Goal: Task Accomplishment & Management: Manage account settings

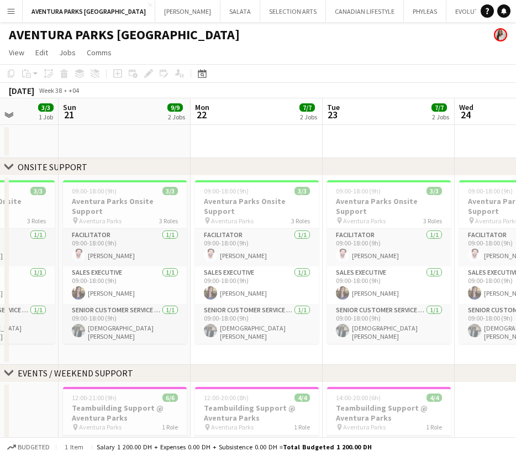
click at [338, 53] on app-page-menu "View Day view expanded Day view collapsed Month view Date picker Jump to [DATE]…" at bounding box center [258, 53] width 516 height 21
drag, startPoint x: 370, startPoint y: 17, endPoint x: 175, endPoint y: 27, distance: 195.9
click at [175, 27] on div "Menu Boards Boards Boards All jobs Status Workforce Workforce My Workforce Recr…" at bounding box center [258, 295] width 516 height 591
drag, startPoint x: 364, startPoint y: 59, endPoint x: 213, endPoint y: 72, distance: 151.5
click at [213, 72] on app-board "AVENTURA PARKS DUBAI View Day view expanded Day view collapsed Month view Date …" at bounding box center [258, 306] width 516 height 569
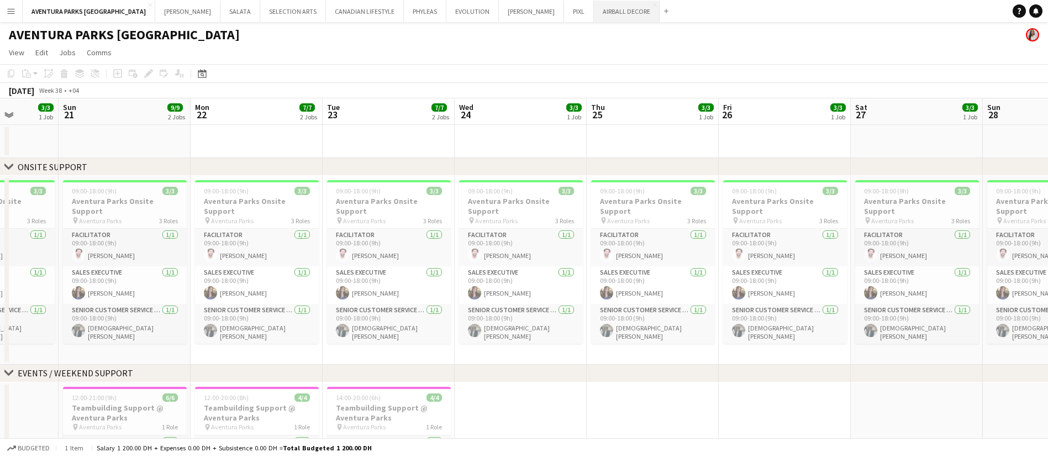
click at [516, 9] on button "AIRBALL DECORE Close" at bounding box center [627, 12] width 66 height 22
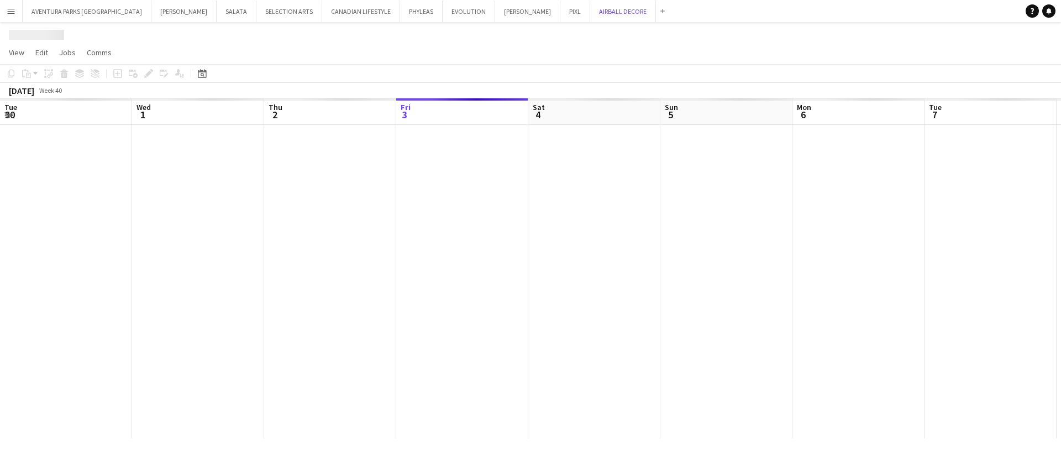
scroll to position [0, 264]
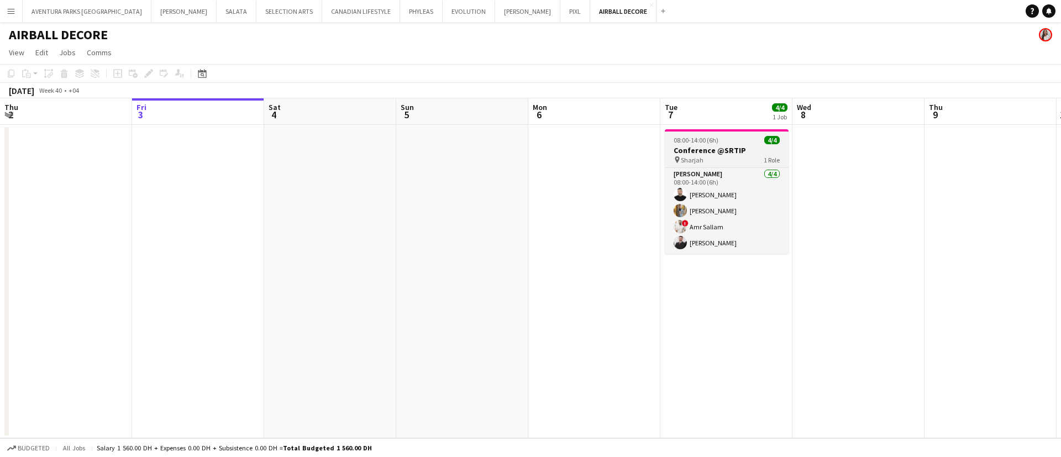
click at [516, 150] on h3 "Conference @SRTIP" at bounding box center [727, 150] width 124 height 10
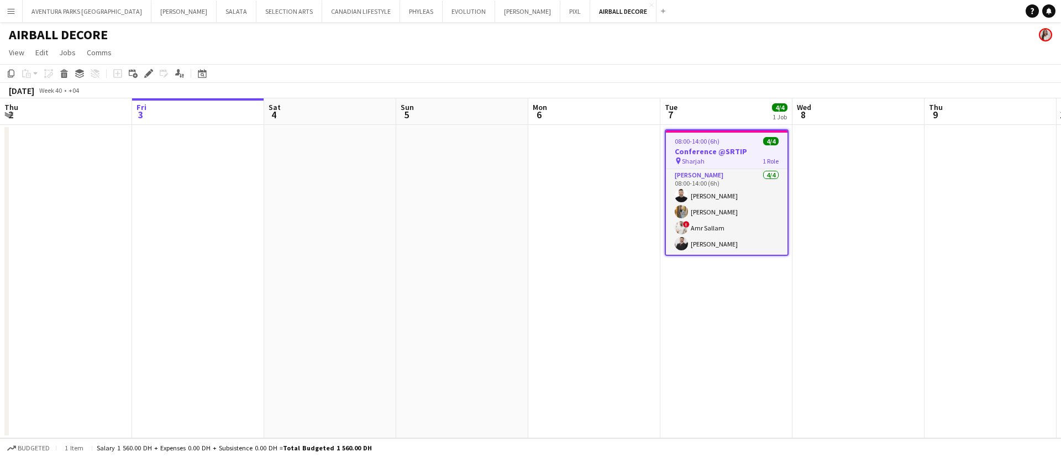
click at [516, 229] on app-date-cell at bounding box center [858, 281] width 132 height 313
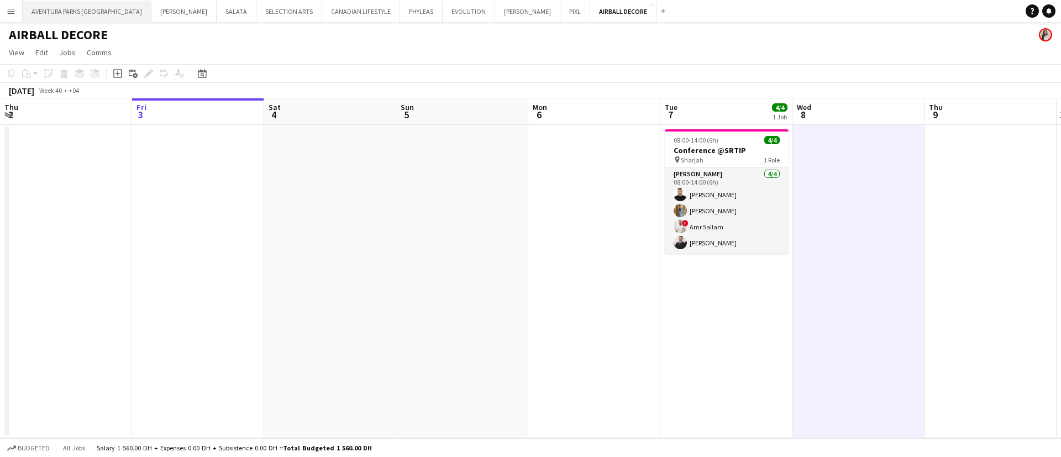
click at [54, 7] on button "AVENTURA PARKS DUBAI Close" at bounding box center [87, 12] width 129 height 22
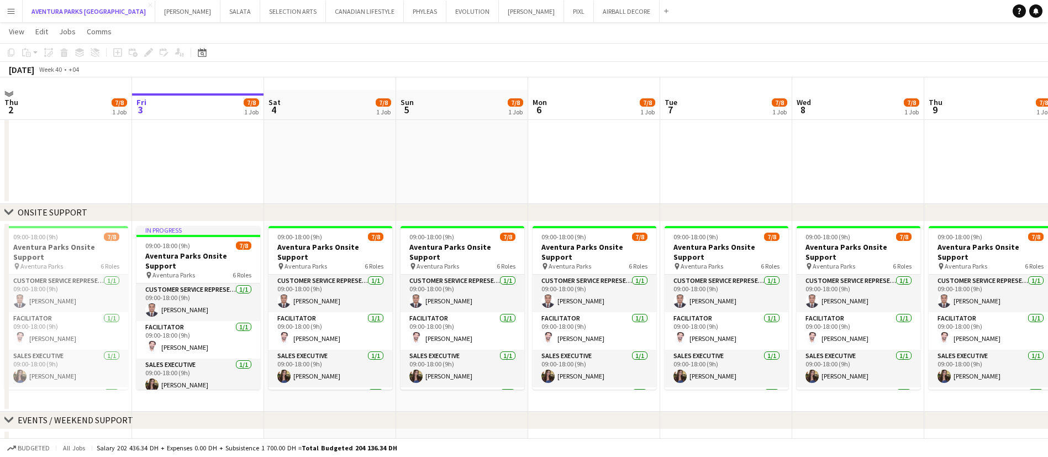
scroll to position [58, 0]
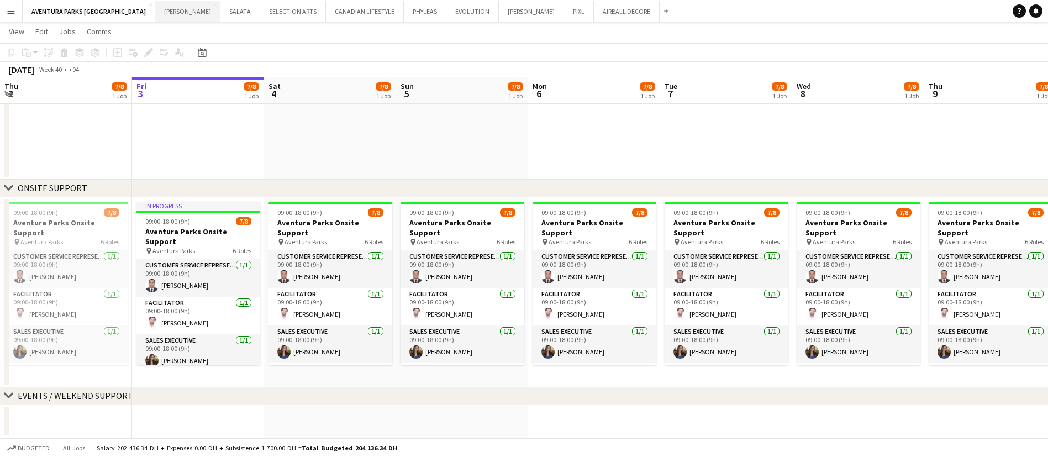
click at [155, 13] on button "[PERSON_NAME] Close" at bounding box center [187, 12] width 65 height 22
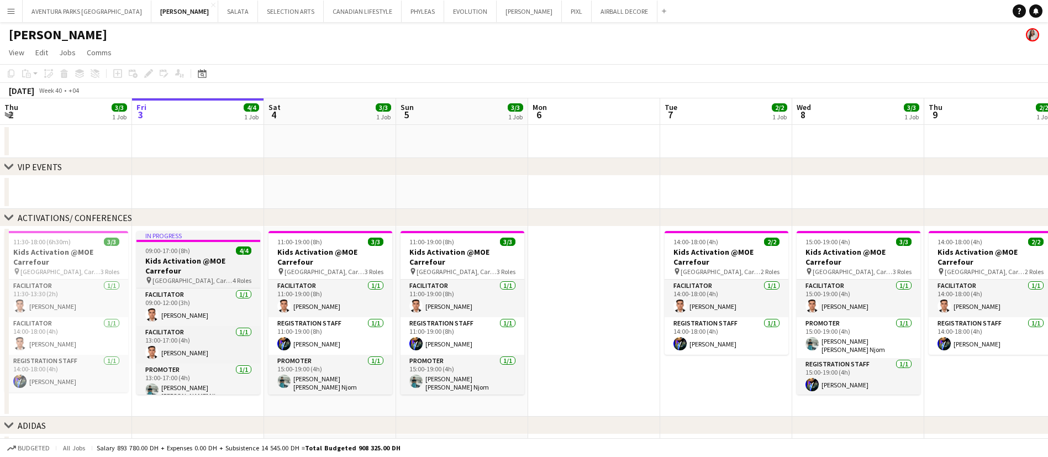
click at [199, 256] on h3 "Kids Activation @MOE Carrefour" at bounding box center [199, 266] width 124 height 20
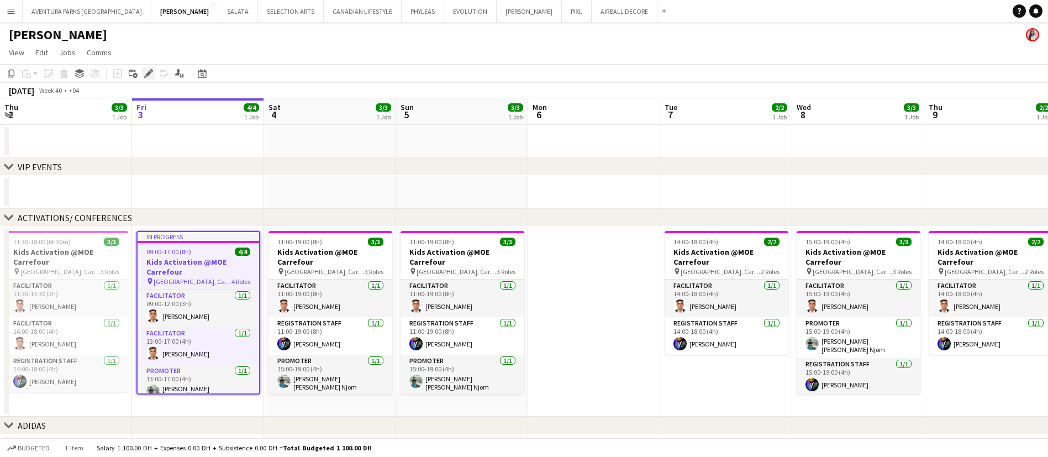
click at [150, 76] on icon "Edit" at bounding box center [148, 73] width 9 height 9
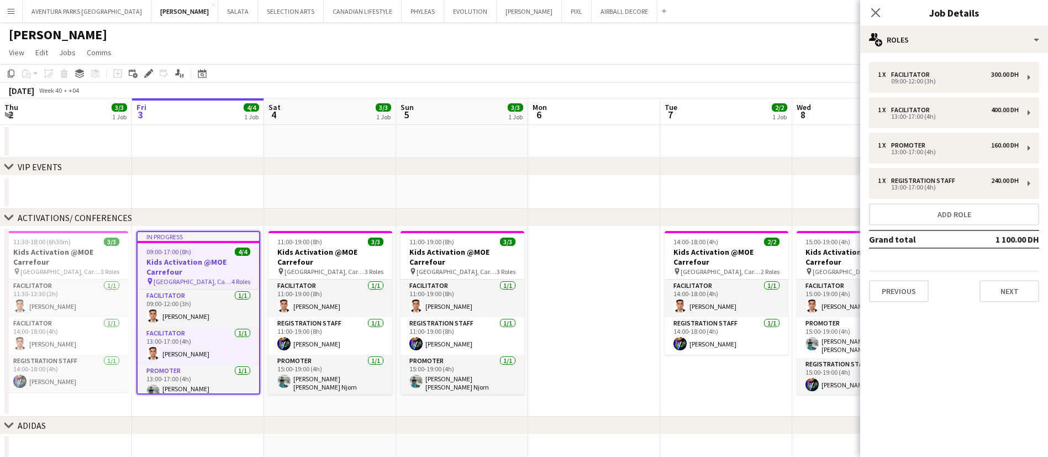
click at [516, 154] on app-date-cell at bounding box center [594, 141] width 132 height 33
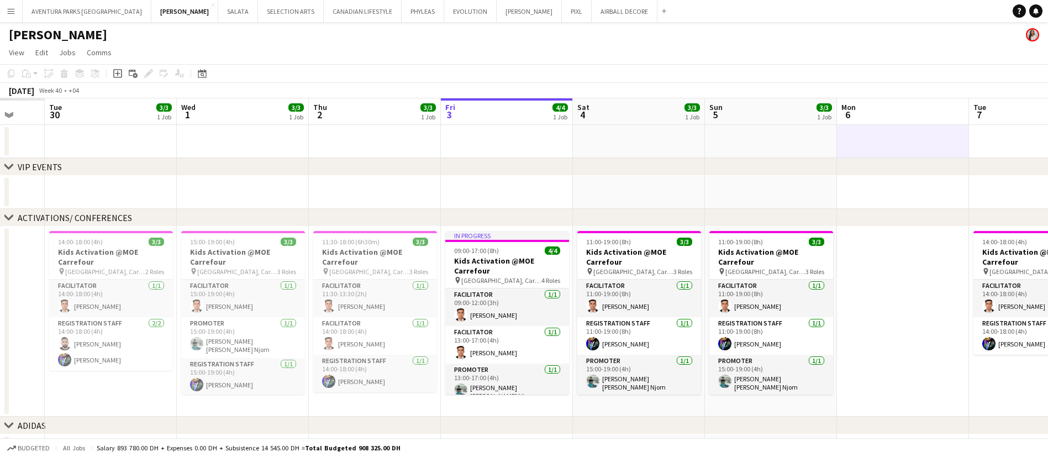
scroll to position [0, 351]
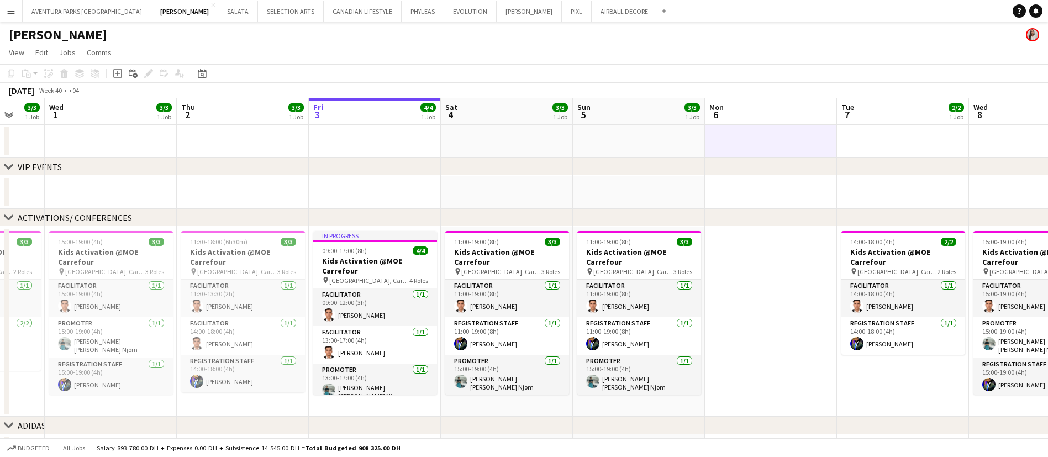
drag, startPoint x: 837, startPoint y: 202, endPoint x: 1014, endPoint y: 193, distance: 177.1
click at [516, 193] on app-calendar-viewport "Sun 28 Mon 29 Tue 30 3/3 1 Job Wed 1 3/3 1 Job Thu 2 3/3 1 Job Fri 3 4/4 1 Job …" at bounding box center [524, 308] width 1048 height 420
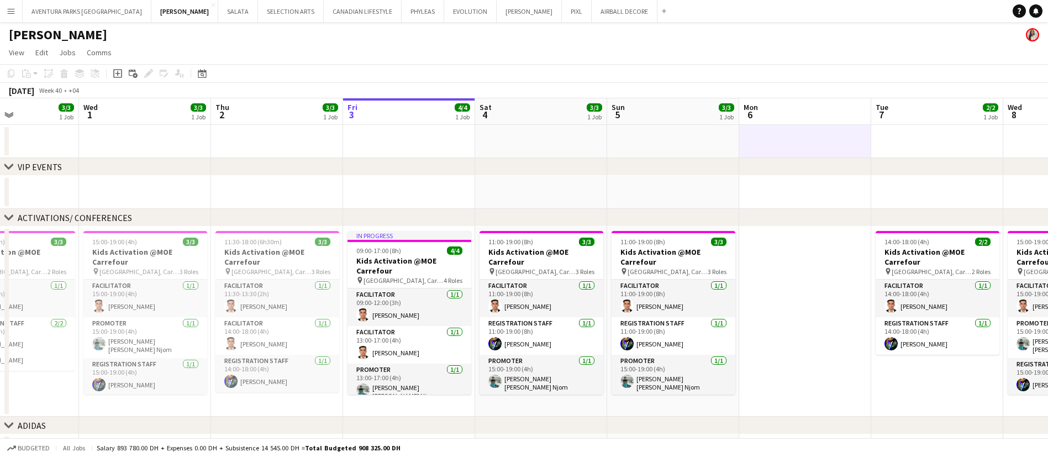
drag, startPoint x: 366, startPoint y: 205, endPoint x: 713, endPoint y: 219, distance: 347.4
click at [516, 219] on div "chevron-right VIP EVENTS chevron-right ACTIVATIONS/ CONFERENCES chevron-right A…" at bounding box center [524, 308] width 1048 height 420
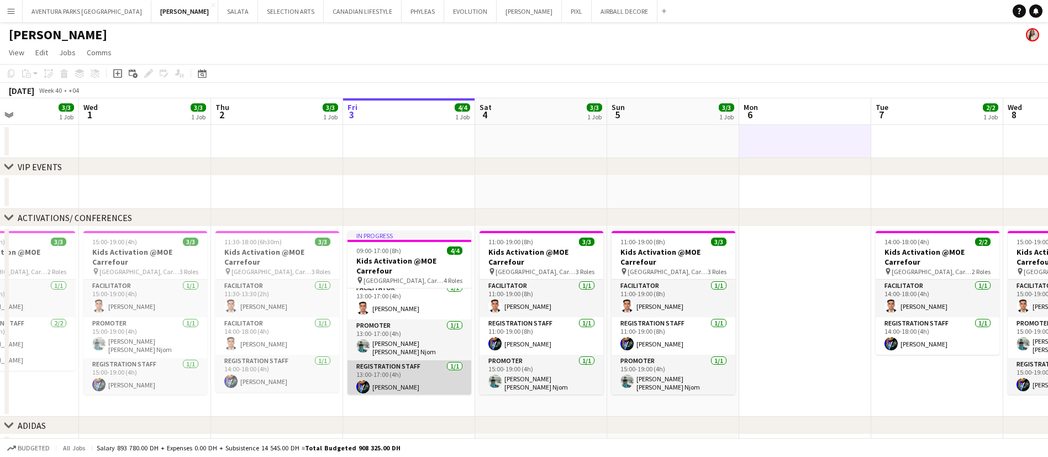
scroll to position [0, 0]
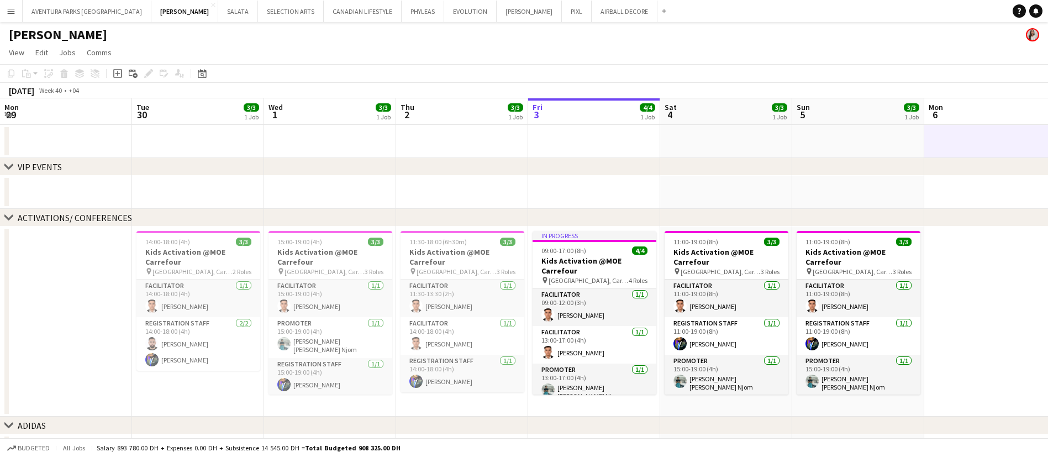
drag, startPoint x: 860, startPoint y: 334, endPoint x: 1061, endPoint y: 311, distance: 202.0
click at [516, 311] on html "Menu Boards Boards Boards All jobs Status Workforce Workforce My Workforce Recr…" at bounding box center [524, 268] width 1048 height 537
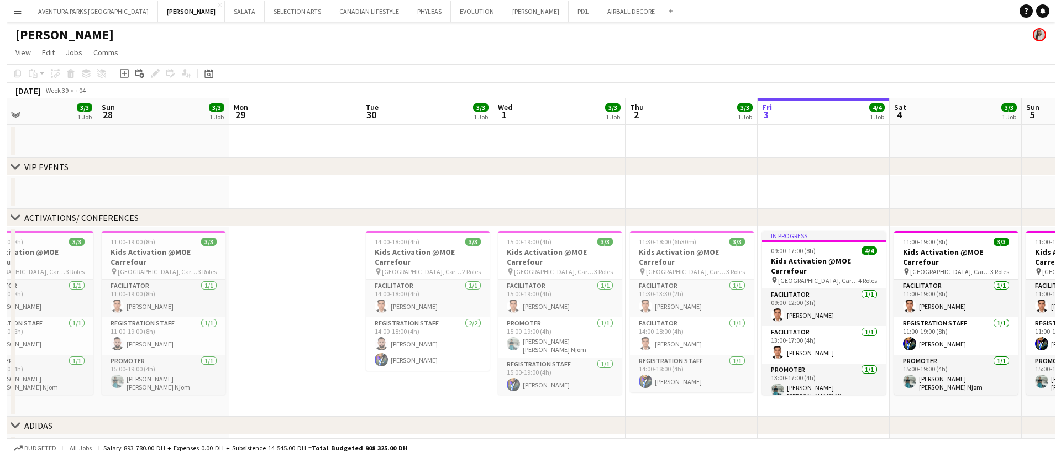
scroll to position [0, 259]
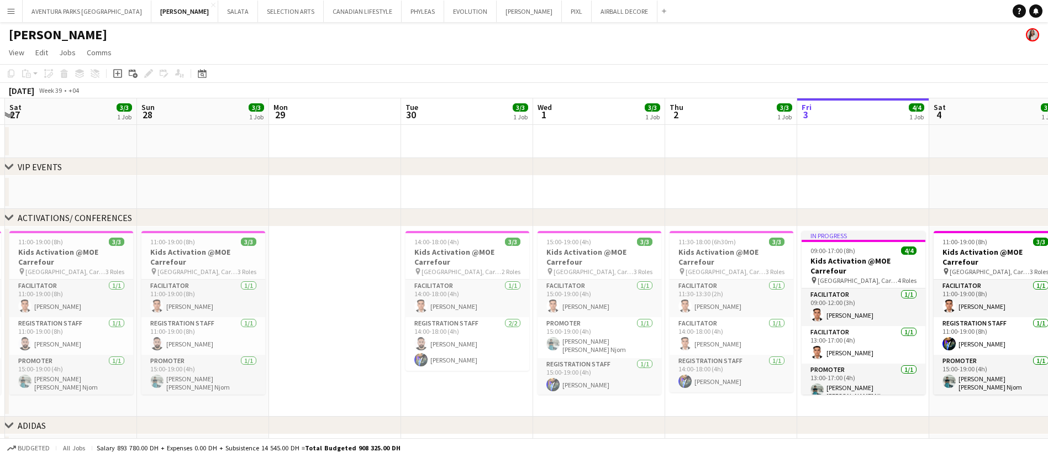
drag, startPoint x: 498, startPoint y: 311, endPoint x: 768, endPoint y: 305, distance: 269.2
click at [516, 305] on app-calendar-viewport "Thu 25 2/2 1 Job Fri 26 3/3 1 Job Sat 27 3/3 1 Job Sun 28 3/3 1 Job Mon 29 Tue …" at bounding box center [524, 308] width 1048 height 420
click at [516, 306] on app-card-role "Facilitator [DATE] 09:00-12:00 (3h) [PERSON_NAME]" at bounding box center [864, 307] width 124 height 38
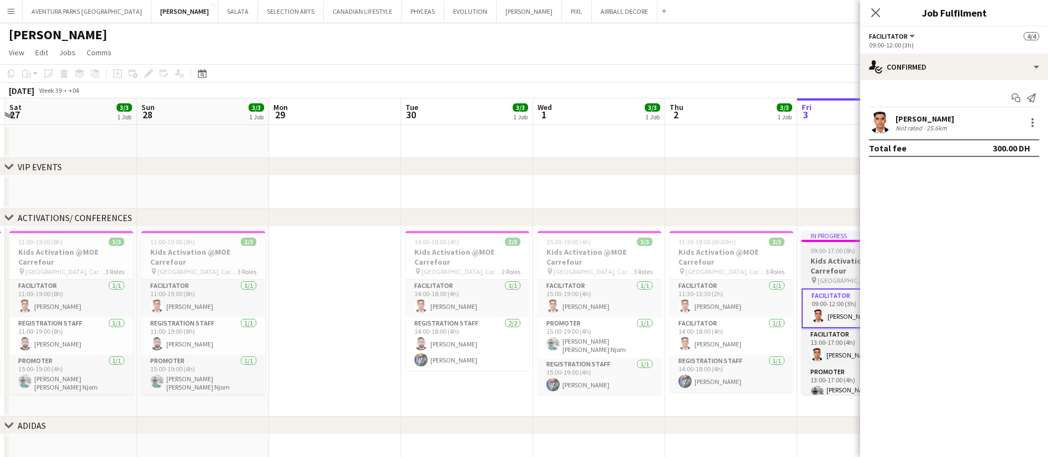
click at [516, 253] on span "09:00-17:00 (8h)" at bounding box center [833, 250] width 45 height 8
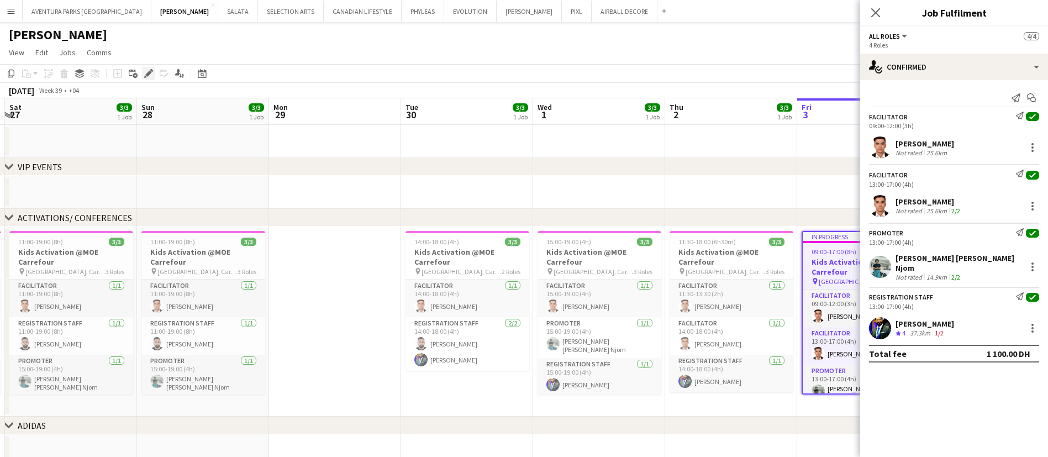
click at [145, 77] on icon at bounding box center [145, 76] width 3 height 3
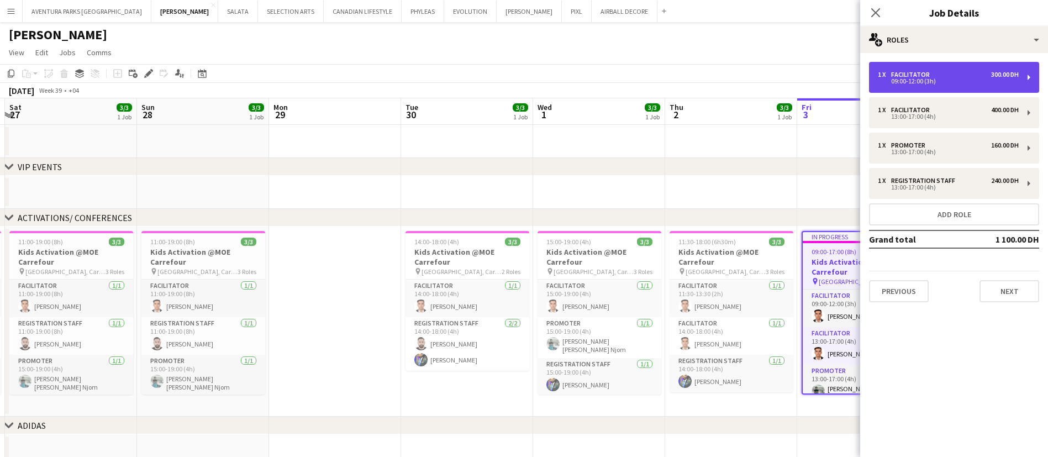
click at [516, 82] on div "09:00-12:00 (3h)" at bounding box center [948, 81] width 141 height 6
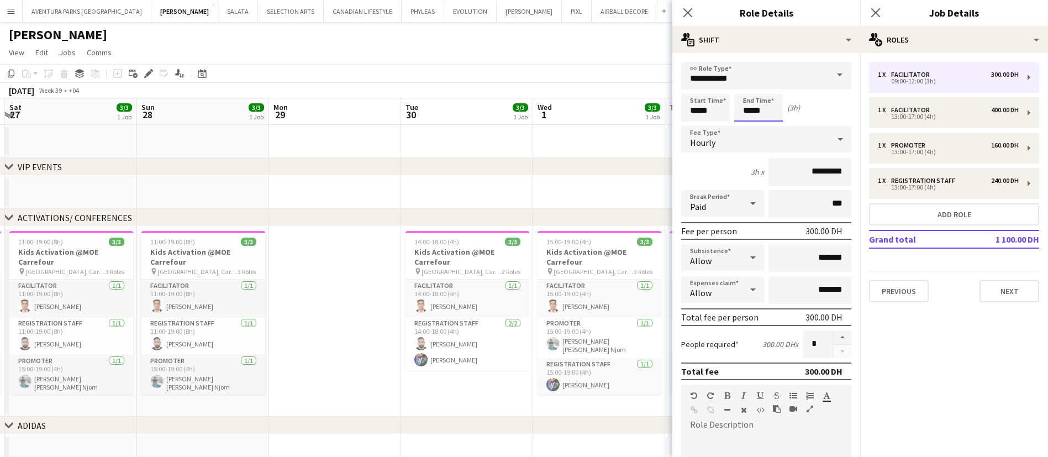
click at [516, 110] on body "Menu Boards Boards Boards All jobs Status Workforce Workforce My Workforce Recr…" at bounding box center [524, 268] width 1048 height 537
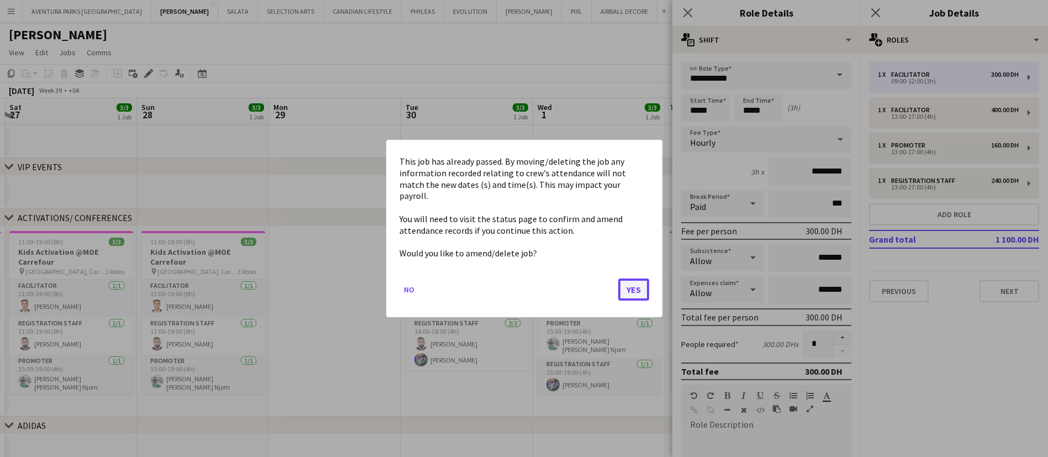
click at [516, 284] on button "Yes" at bounding box center [633, 290] width 31 height 22
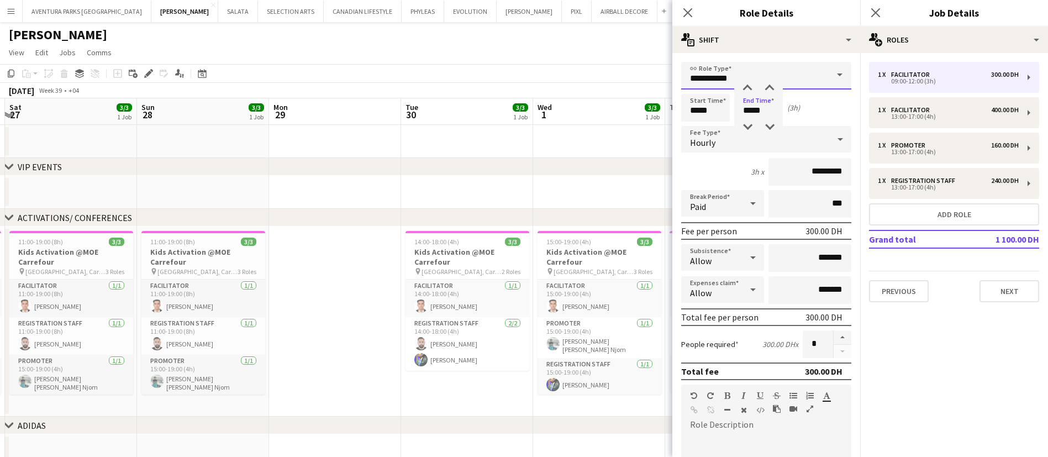
click at [516, 82] on input "**********" at bounding box center [766, 76] width 170 height 28
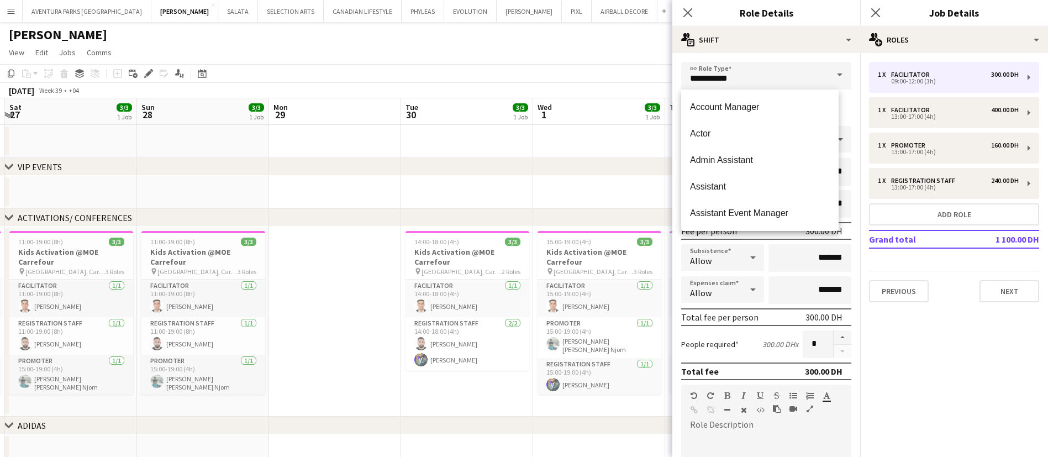
click at [516, 238] on div "Fee per person 300.00 DH" at bounding box center [766, 231] width 170 height 18
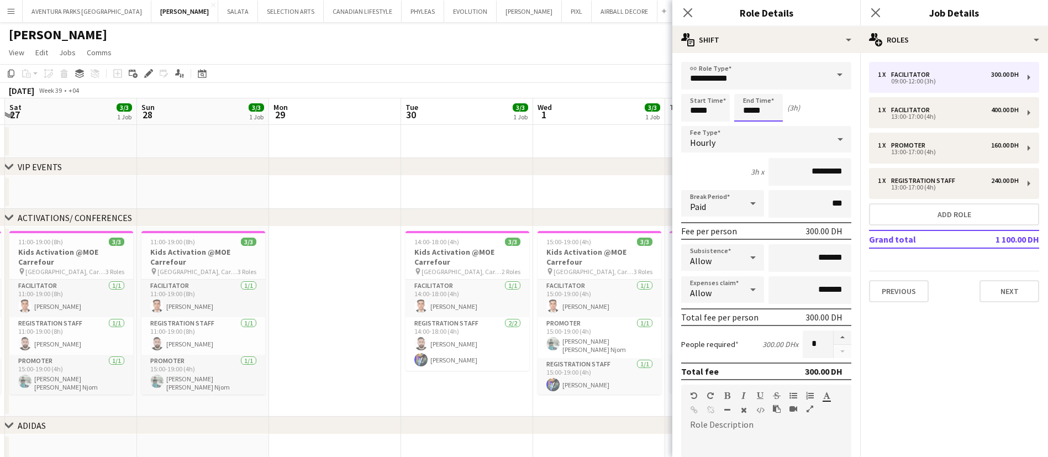
click at [516, 102] on input "*****" at bounding box center [758, 108] width 49 height 28
type input "*****"
click at [516, 84] on div at bounding box center [748, 88] width 22 height 11
click at [516, 175] on div "4h x *********" at bounding box center [766, 172] width 170 height 28
click at [516, 165] on div "chevron-right VIP EVENTS" at bounding box center [524, 167] width 1048 height 18
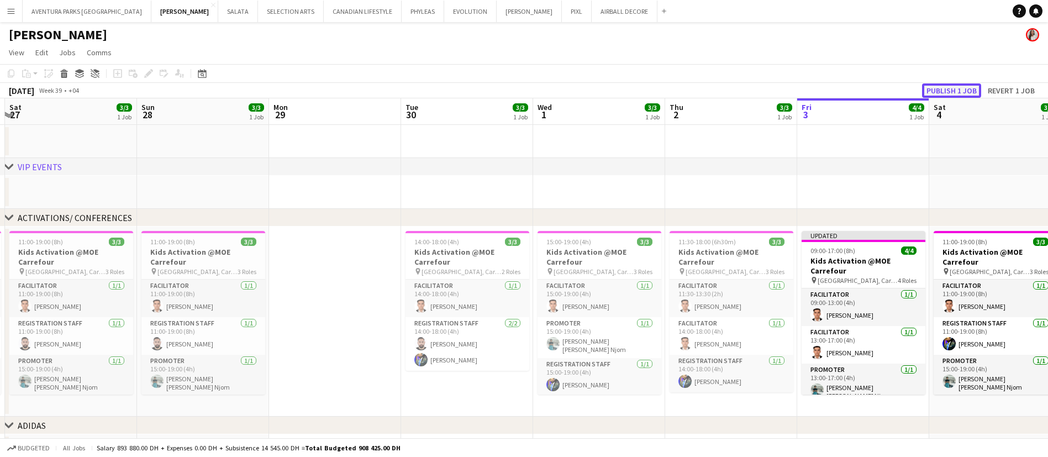
click at [516, 88] on button "Publish 1 job" at bounding box center [951, 90] width 59 height 14
click at [63, 12] on button "AVENTURA PARKS DUBAI Close" at bounding box center [87, 12] width 129 height 22
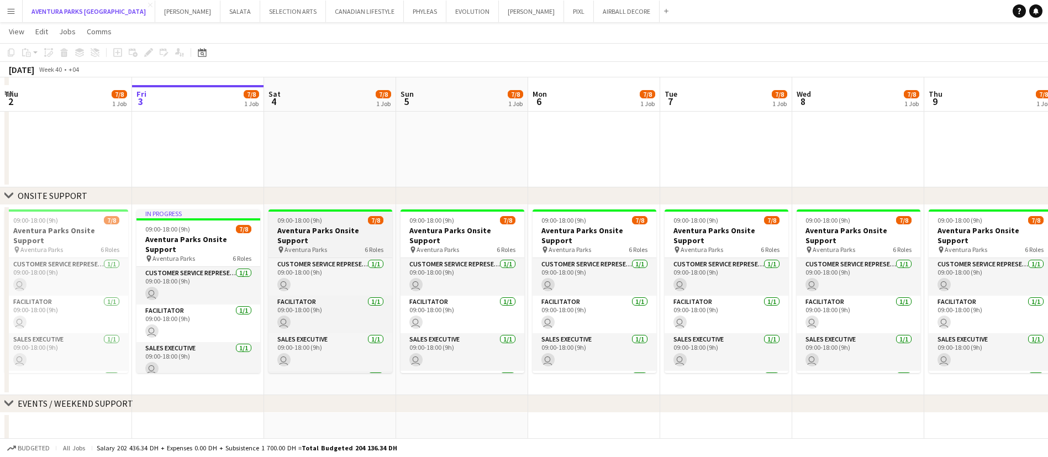
scroll to position [58, 0]
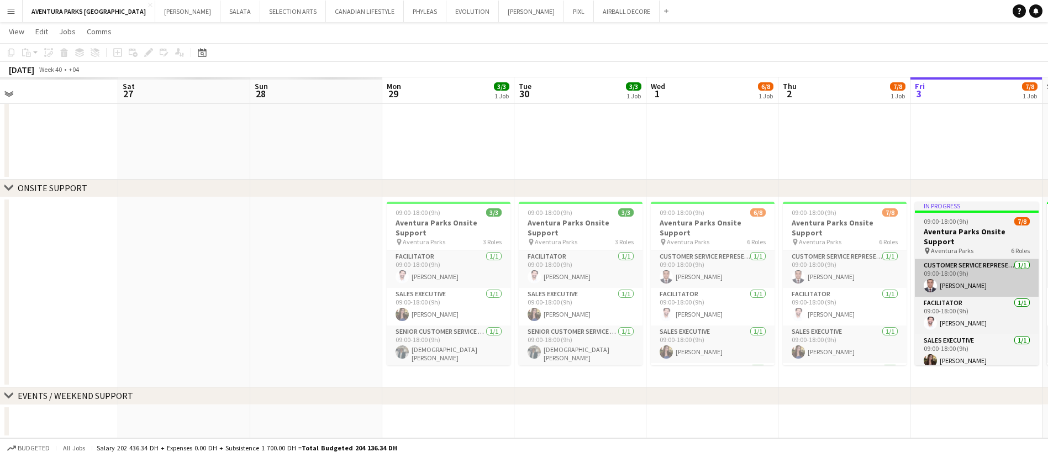
drag, startPoint x: 233, startPoint y: 305, endPoint x: 1032, endPoint y: 256, distance: 800.6
click at [516, 254] on app-calendar-viewport "Wed 24 Thu 25 Fri 26 Sat 27 Sun 28 Mon 29 3/3 1 Job Tue 30 3/3 1 Job Wed 1 6/8 …" at bounding box center [524, 211] width 1048 height 453
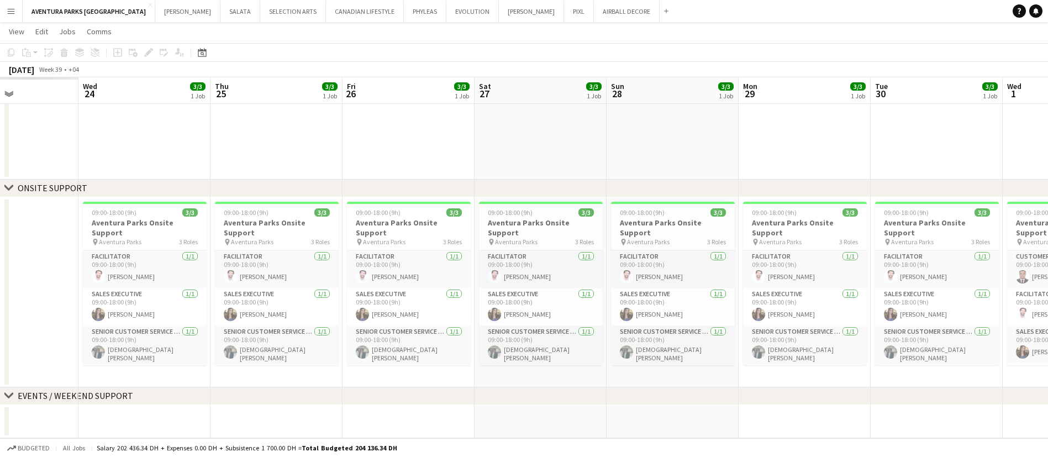
scroll to position [0, 339]
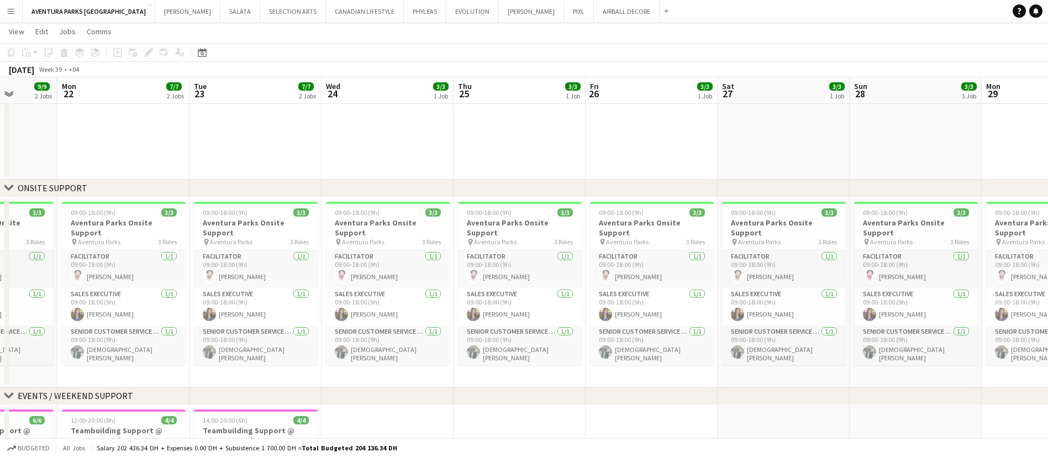
drag, startPoint x: 229, startPoint y: 294, endPoint x: 807, endPoint y: 263, distance: 578.9
click at [516, 263] on app-calendar-viewport "Fri 19 Sat 20 Sun 21 9/9 2 Jobs Mon 22 7/7 2 Jobs Tue 23 7/7 2 Jobs Wed 24 3/3 …" at bounding box center [524, 290] width 1048 height 610
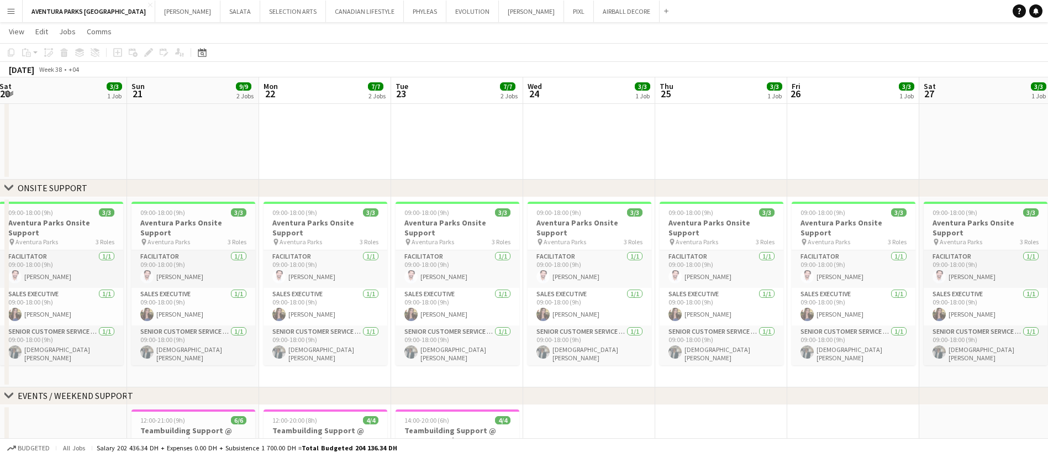
drag, startPoint x: 308, startPoint y: 275, endPoint x: 907, endPoint y: 250, distance: 599.6
click at [516, 250] on app-calendar-viewport "Thu 18 Fri 19 3/3 1 Job Sat 20 3/3 1 Job Sun 21 9/9 2 Jobs Mon 22 7/7 2 Jobs Tu…" at bounding box center [524, 290] width 1048 height 610
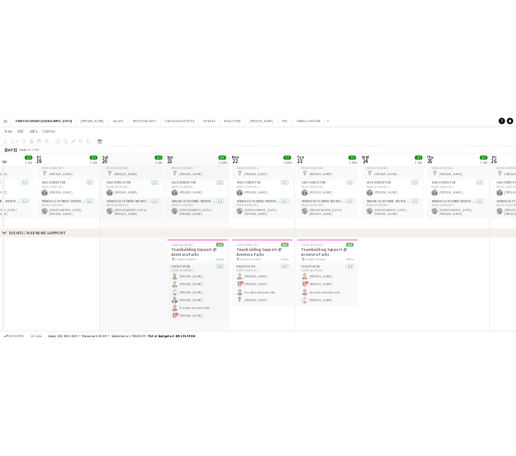
scroll to position [0, 338]
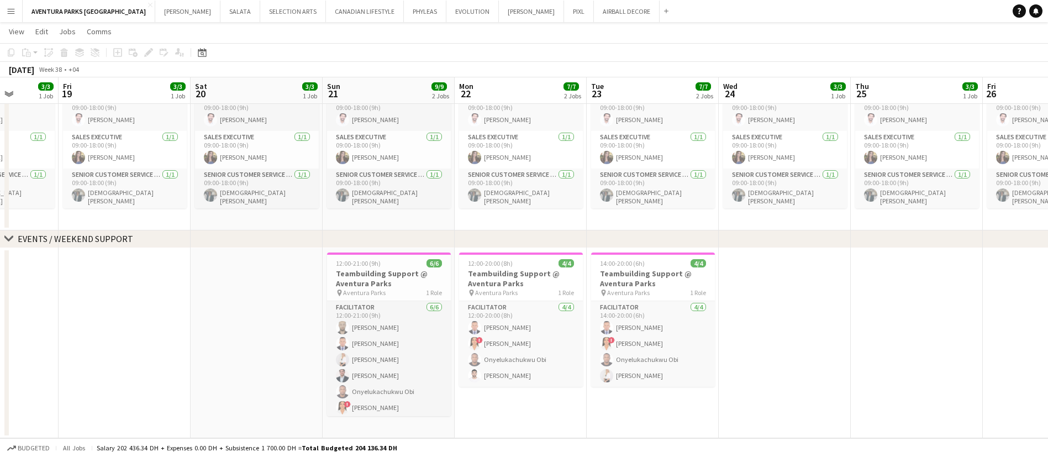
drag, startPoint x: 482, startPoint y: 296, endPoint x: 280, endPoint y: 290, distance: 201.8
click at [280, 290] on app-calendar-viewport "Tue 16 12/12 2 Jobs Wed 17 3/3 1 Job Thu 18 3/3 1 Job Fri 19 3/3 1 Job Sat 20 3…" at bounding box center [524, 133] width 1048 height 610
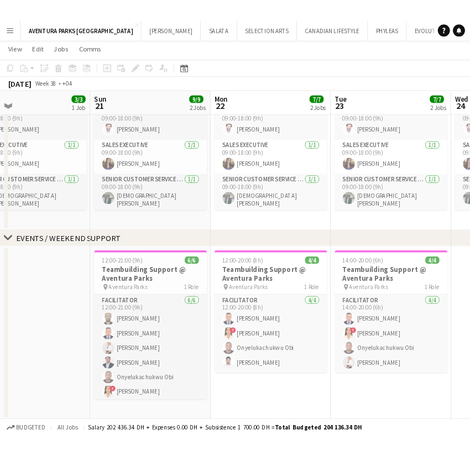
scroll to position [0, 449]
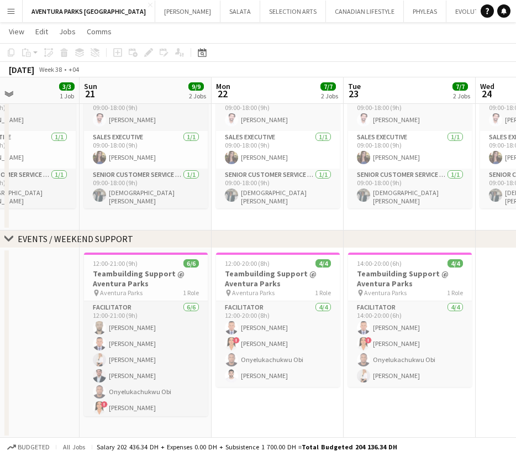
drag, startPoint x: 279, startPoint y: 319, endPoint x: 36, endPoint y: 318, distance: 243.2
click at [36, 318] on app-calendar-viewport "Wed 17 3/3 1 Job Thu 18 3/3 1 Job Fri 19 3/3 1 Job Sat 20 3/3 1 Job Sun 21 9/9 …" at bounding box center [258, 133] width 516 height 610
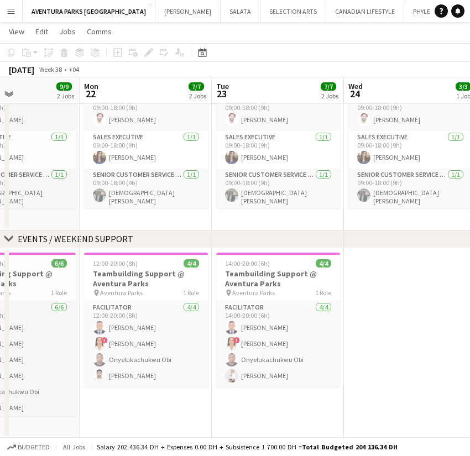
drag, startPoint x: 172, startPoint y: 245, endPoint x: 266, endPoint y: 229, distance: 94.8
click at [266, 229] on div "chevron-right ONSITE SUPPORT chevron-right EVENTS / WEEKEND SUPPORT Thu 18 3/3 …" at bounding box center [235, 133] width 470 height 610
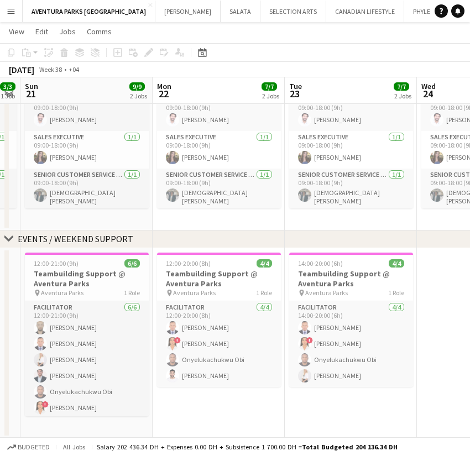
scroll to position [0, 380]
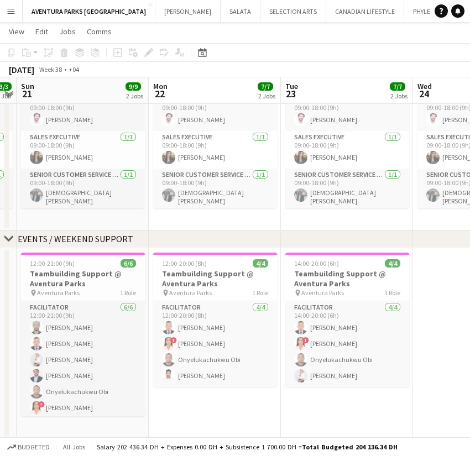
drag, startPoint x: 130, startPoint y: 403, endPoint x: 200, endPoint y: 381, distance: 72.7
click at [200, 381] on app-calendar-viewport "Thu 18 3/3 1 Job Fri 19 3/3 1 Job Sat 20 3/3 1 Job Sun 21 9/9 2 Jobs Mon 22 7/7…" at bounding box center [235, 133] width 470 height 610
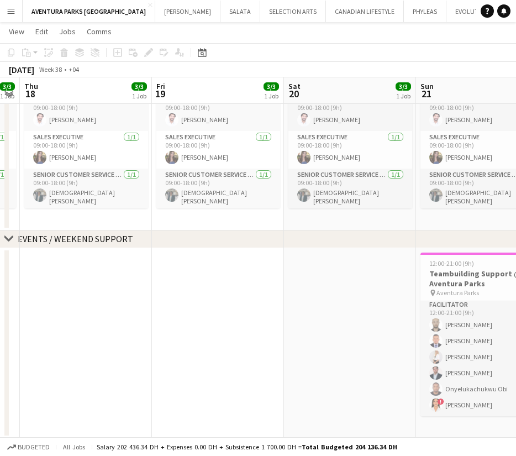
scroll to position [0, 225]
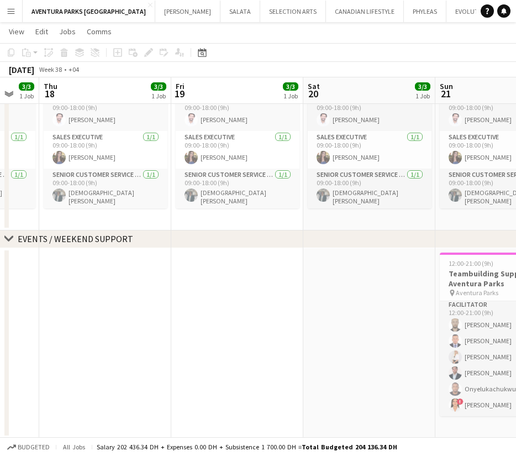
drag, startPoint x: 93, startPoint y: 268, endPoint x: 529, endPoint y: 235, distance: 437.3
click at [516, 235] on html "Menu Boards Boards Boards All jobs Status Workforce Workforce My Workforce Recr…" at bounding box center [258, 121] width 516 height 672
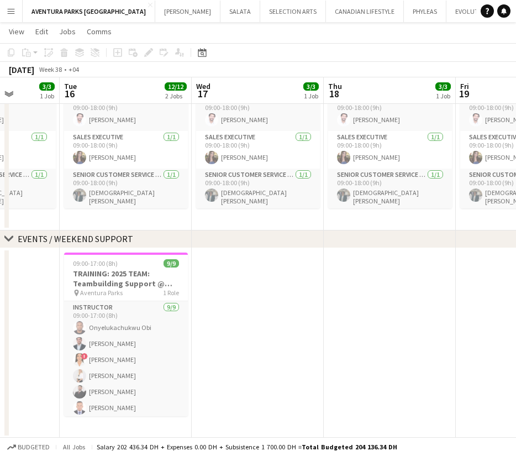
drag, startPoint x: 49, startPoint y: 302, endPoint x: 419, endPoint y: 283, distance: 370.2
click at [419, 283] on app-calendar-viewport "Sat 13 Sun 14 Mon 15 3/3 1 Job Tue 16 12/12 2 Jobs Wed 17 3/3 1 Job Thu 18 3/3 …" at bounding box center [258, 133] width 516 height 610
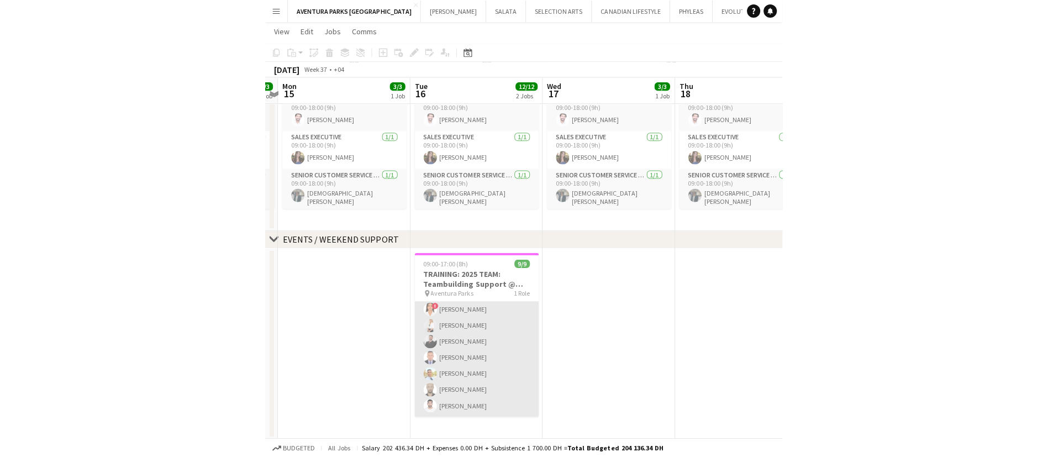
scroll to position [0, 0]
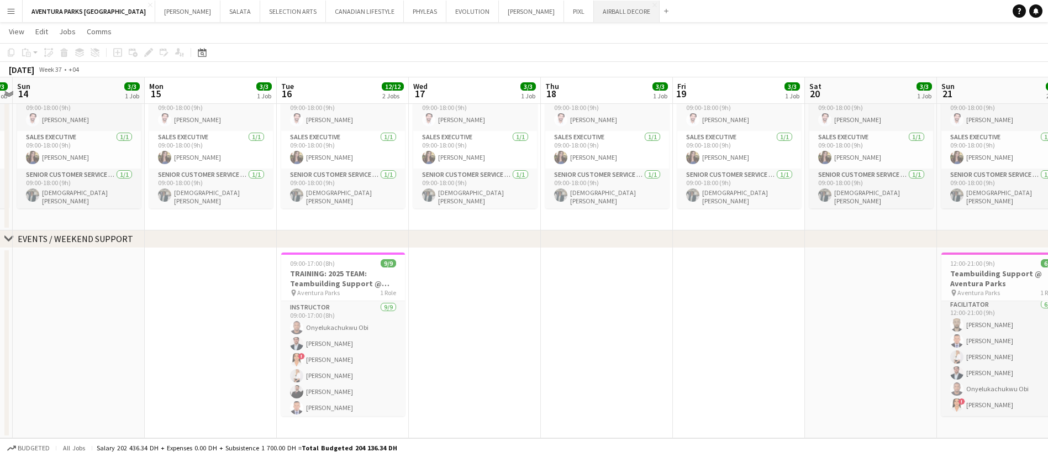
click at [516, 12] on button "AIRBALL DECORE Close" at bounding box center [627, 12] width 66 height 22
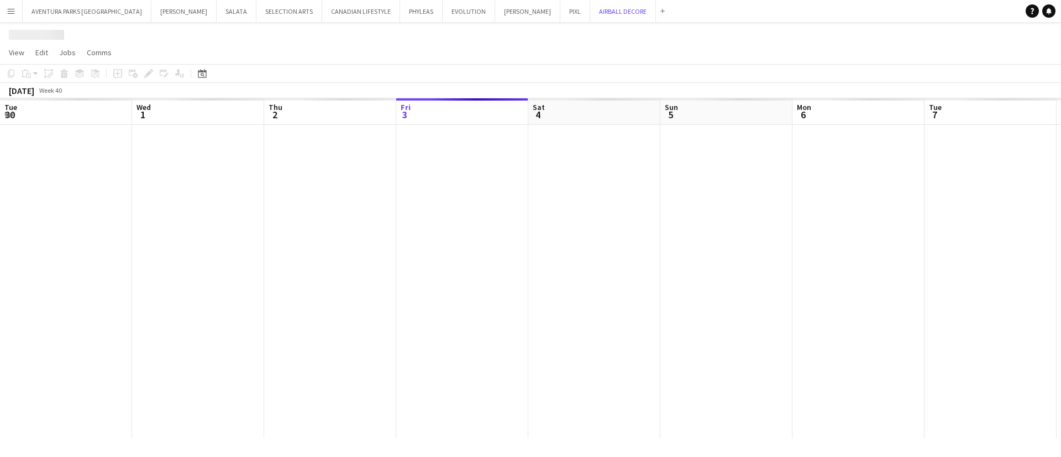
scroll to position [0, 264]
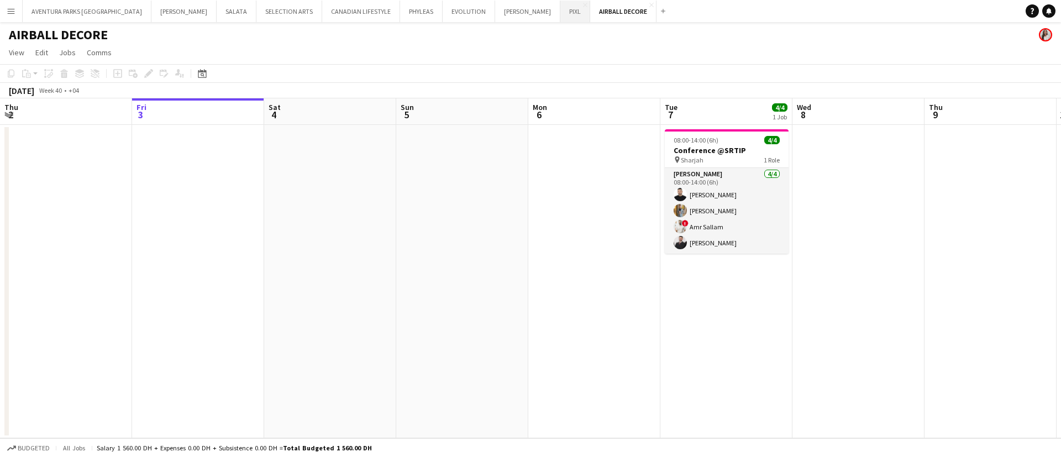
click at [516, 17] on button "PIXL Close" at bounding box center [575, 12] width 30 height 22
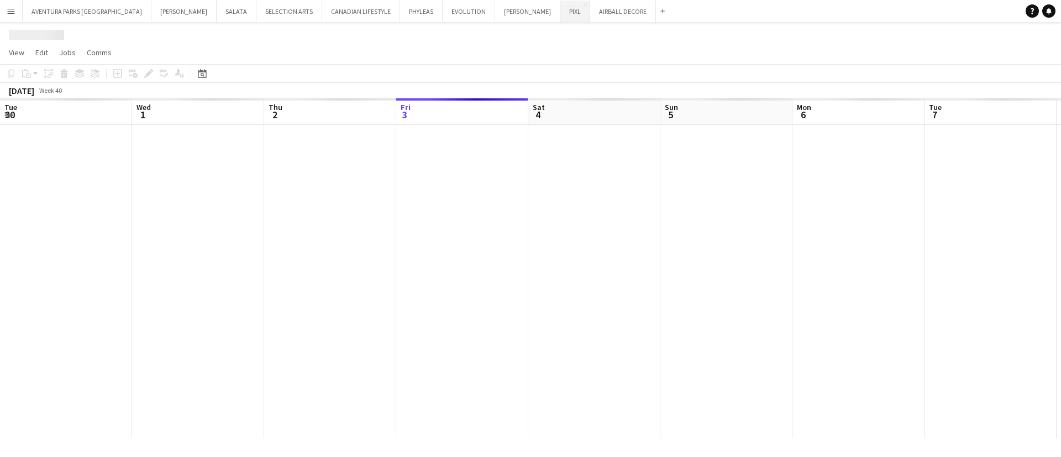
scroll to position [0, 264]
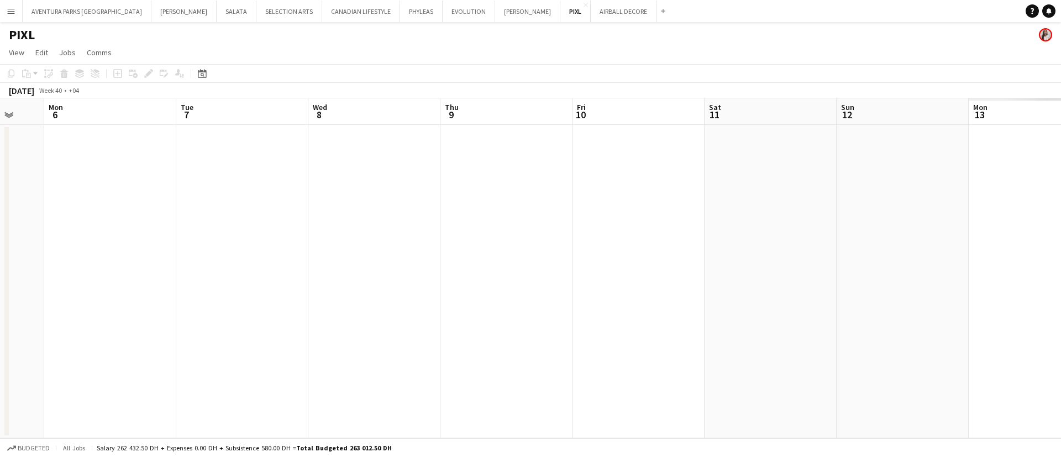
drag, startPoint x: 775, startPoint y: 327, endPoint x: 159, endPoint y: 249, distance: 621.0
click at [159, 249] on app-calendar-viewport "Fri 3 Sat 4 Sun 5 Mon 6 Tue 7 Wed 8 Thu 9 Fri 10 Sat 11 Sun 12 Mon 13 Tue 14 We…" at bounding box center [530, 268] width 1061 height 340
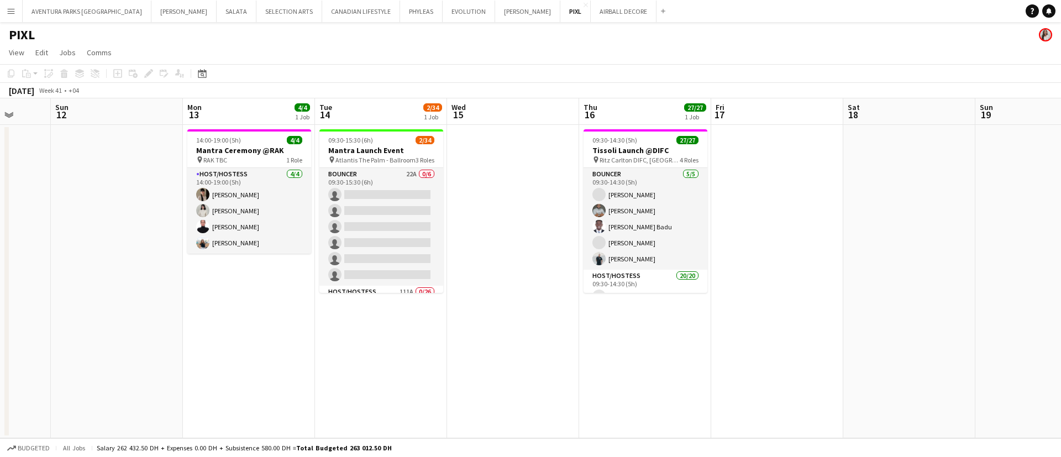
scroll to position [0, 365]
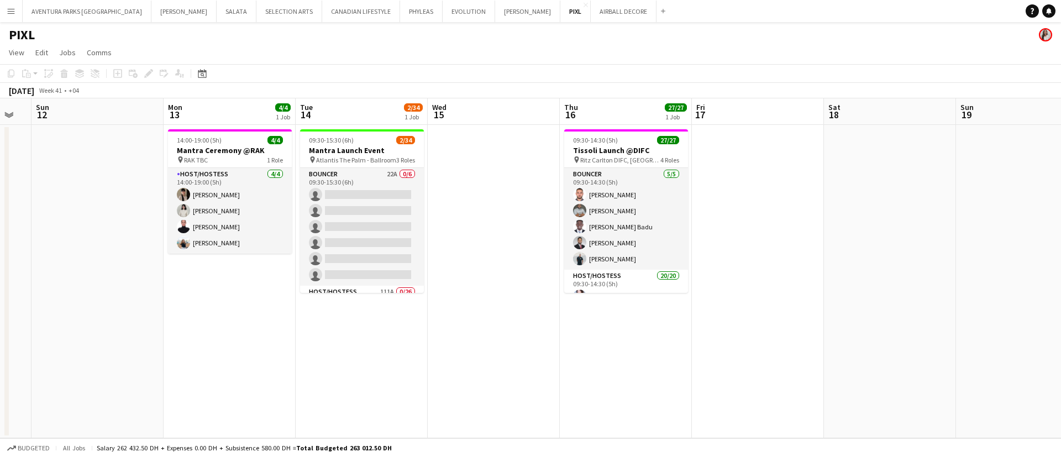
drag, startPoint x: 840, startPoint y: 349, endPoint x: 167, endPoint y: 280, distance: 676.6
click at [167, 280] on app-calendar-viewport "Thu 9 Fri 10 Sat 11 Sun 12 Mon 13 4/4 1 Job Tue 14 2/34 1 Job Wed 15 Thu 16 27/…" at bounding box center [530, 268] width 1061 height 340
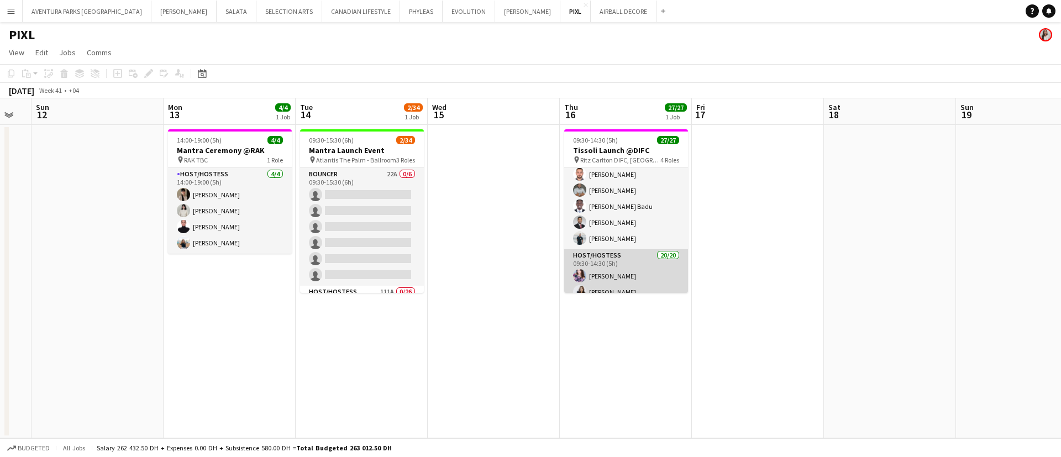
scroll to position [0, 0]
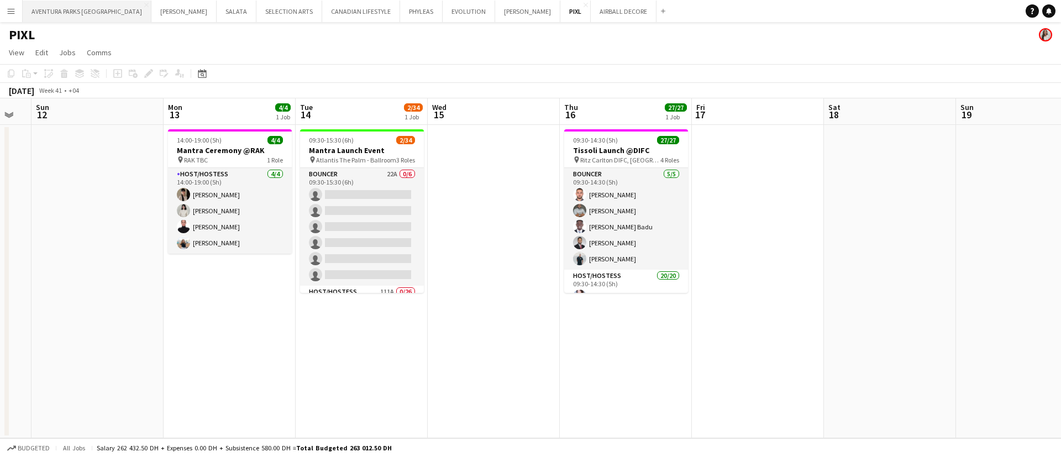
click at [63, 8] on button "AVENTURA PARKS DUBAI Close" at bounding box center [87, 12] width 129 height 22
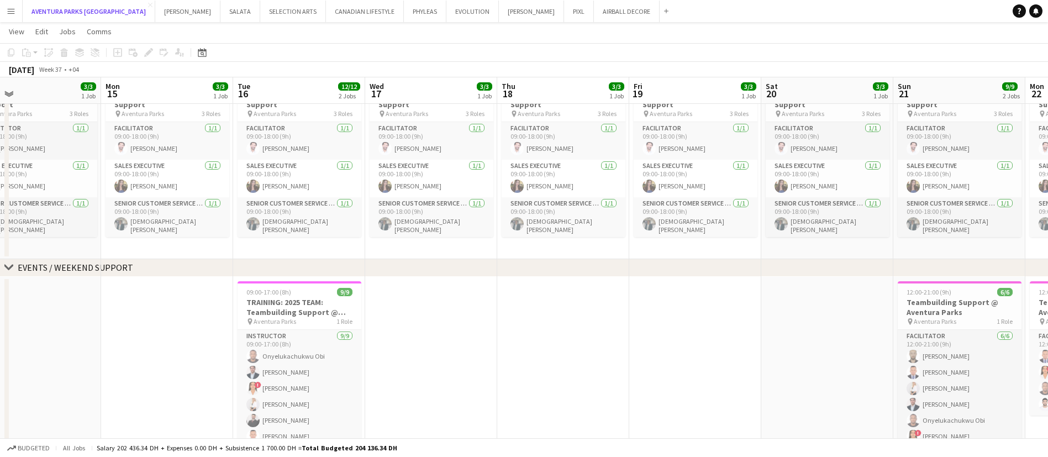
scroll to position [0, 323]
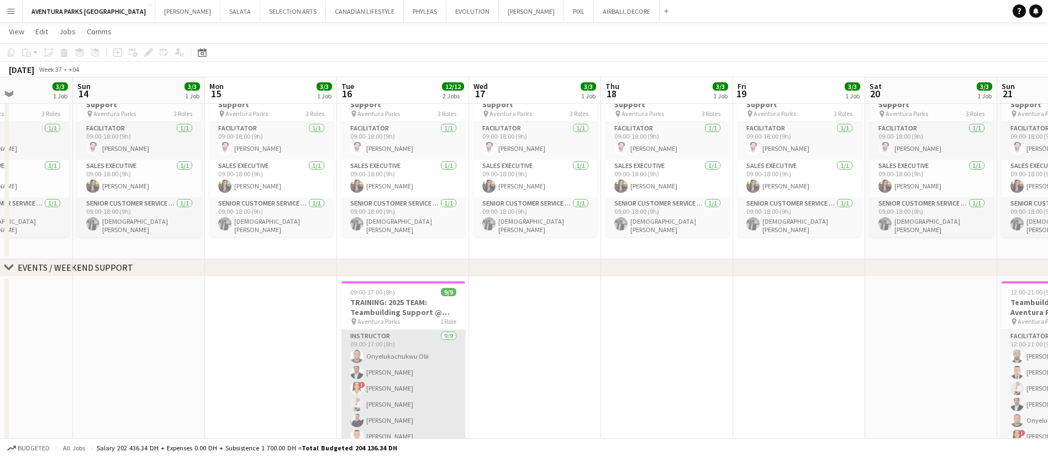
click at [404, 334] on app-card-role "Instructor [DATE] 09:00-17:00 (8h) Onyelukachukwu [PERSON_NAME] ! [PERSON_NAME]…" at bounding box center [404, 413] width 124 height 166
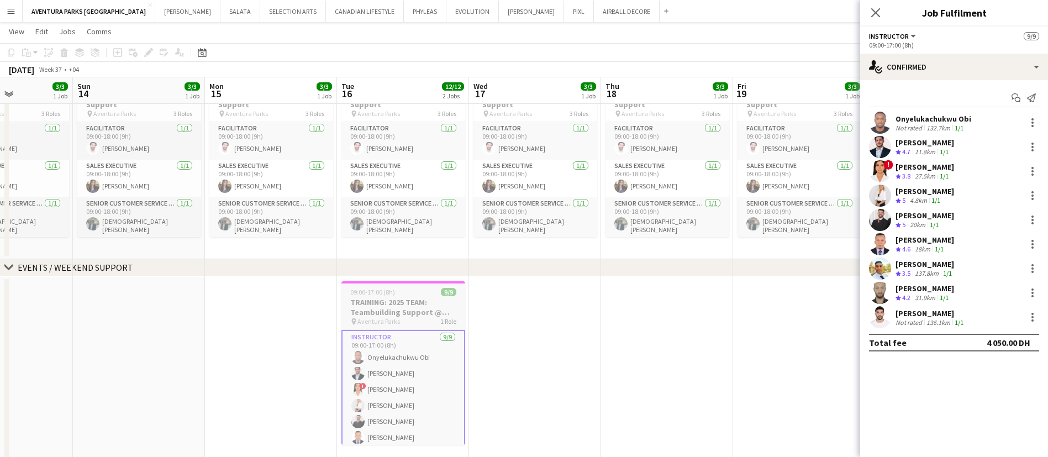
click at [390, 327] on app-job-card "09:00-17:00 (8h) 9/9 TRAINING: 2025 TEAM: Teambuilding Support @ Aventura Parks…" at bounding box center [404, 363] width 124 height 164
click at [145, 53] on icon "Edit" at bounding box center [148, 52] width 9 height 9
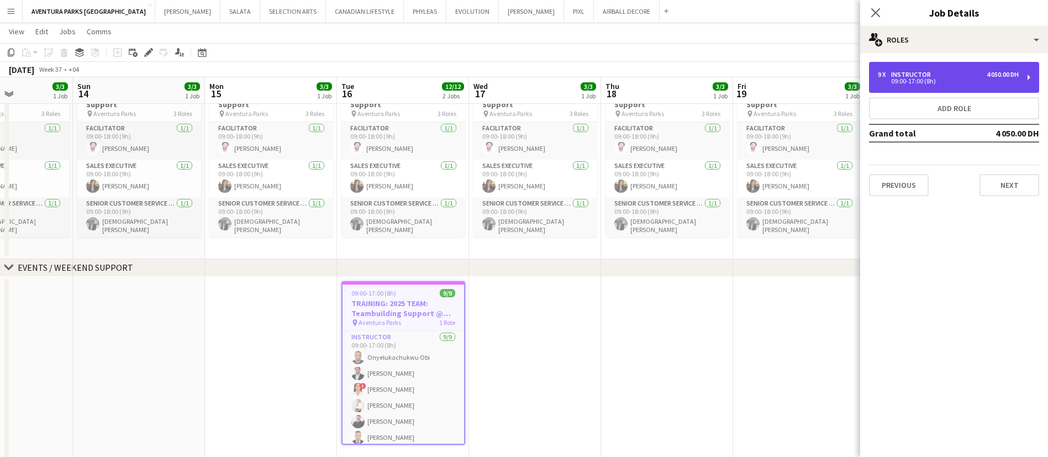
click at [516, 78] on div "09:00-17:00 (8h)" at bounding box center [948, 81] width 141 height 6
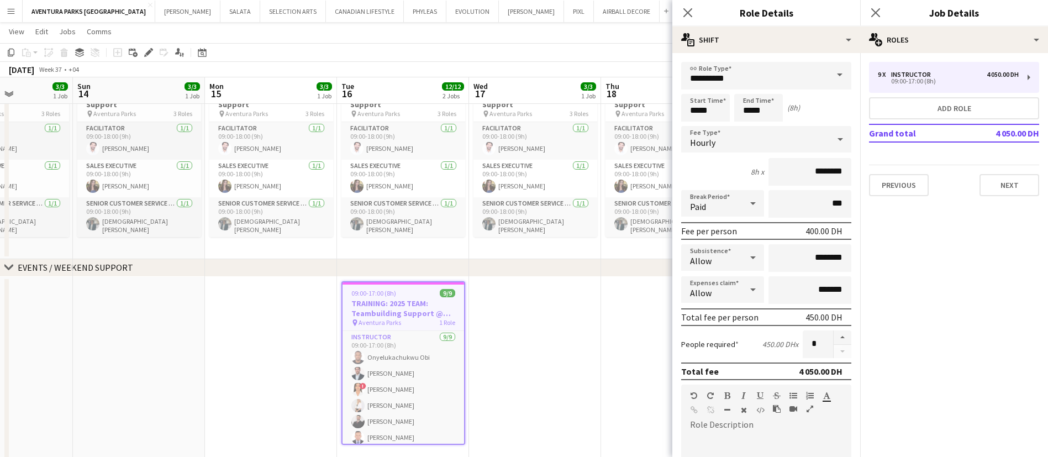
click at [516, 324] on app-date-cell at bounding box center [667, 372] width 132 height 190
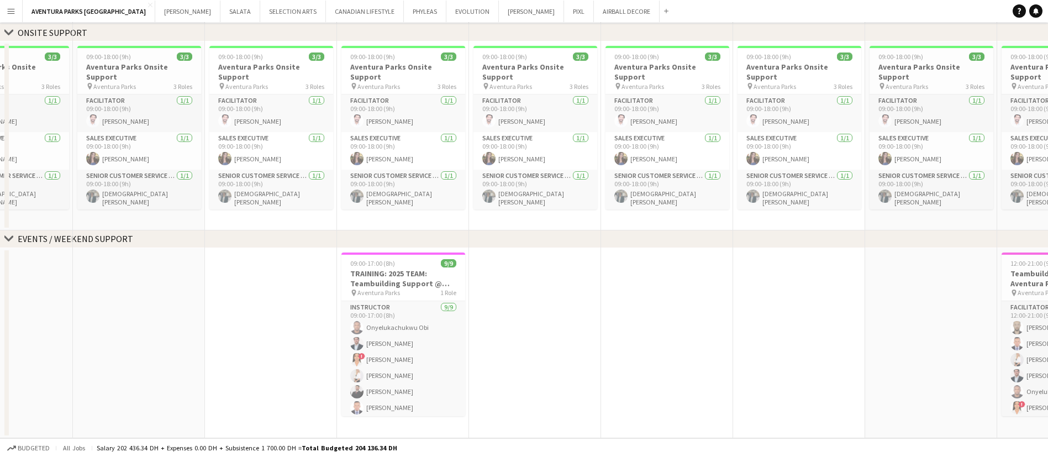
scroll to position [0, 0]
